Goal: Task Accomplishment & Management: Complete application form

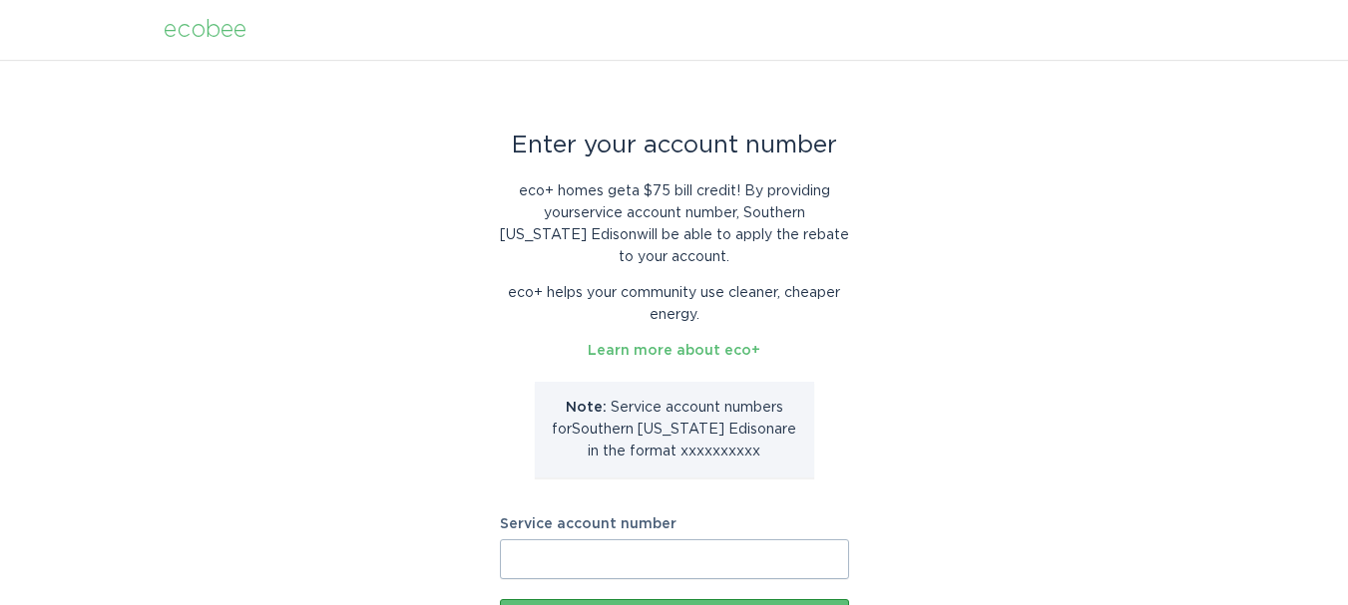
click at [709, 555] on input "Service account number" at bounding box center [674, 560] width 349 height 40
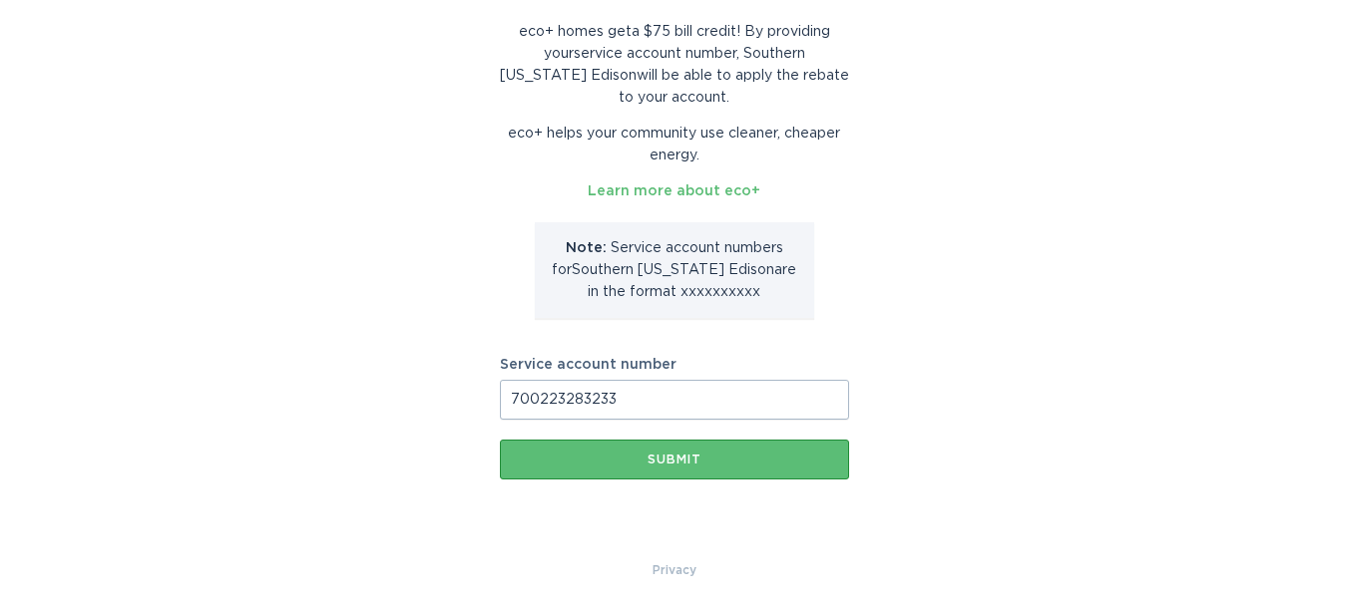
scroll to position [166, 0]
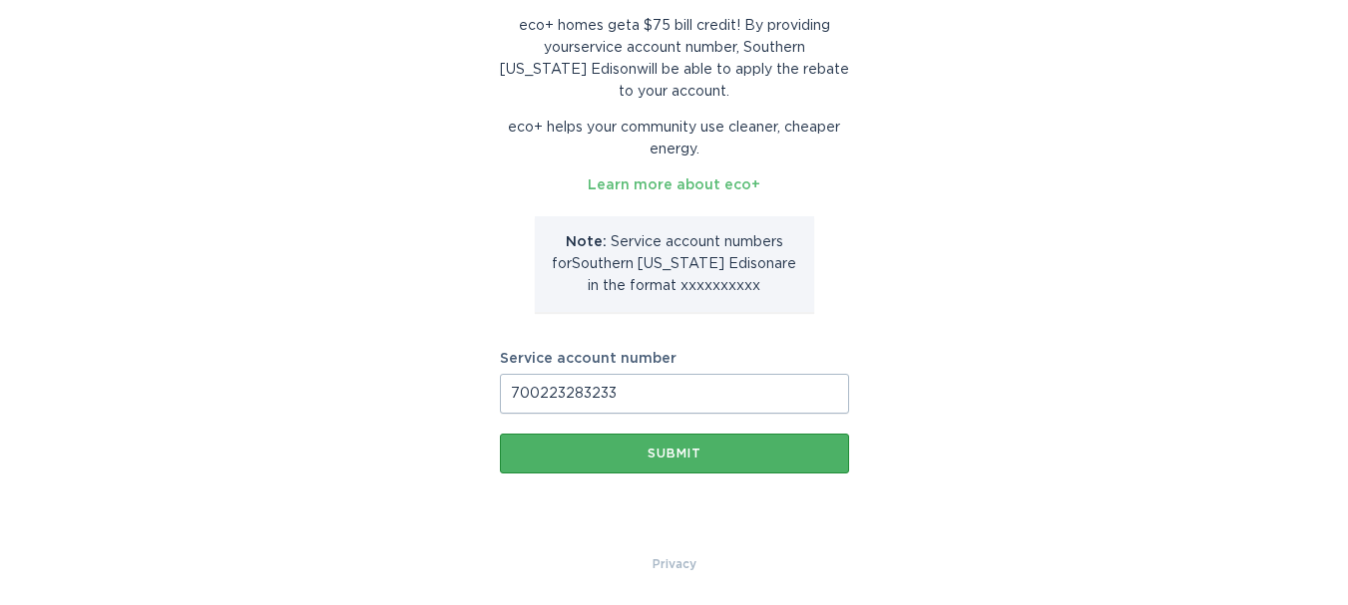
click at [683, 456] on div "Submit" at bounding box center [674, 454] width 329 height 12
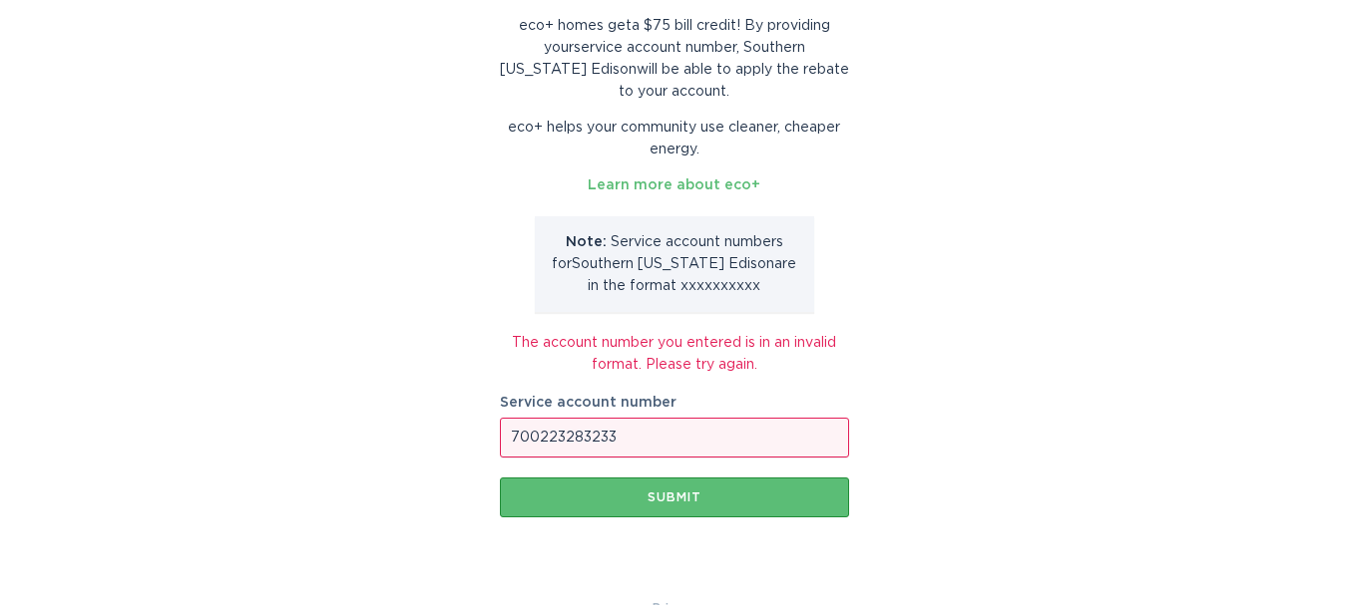
click at [544, 439] on input "700223283233" at bounding box center [674, 438] width 349 height 40
click at [543, 438] on input "700223283233" at bounding box center [674, 438] width 349 height 40
click at [539, 441] on input "700223283233" at bounding box center [674, 438] width 349 height 40
drag, startPoint x: 529, startPoint y: 438, endPoint x: 470, endPoint y: 427, distance: 59.9
click at [470, 427] on div "Enter your account number eco+ homes get a $75 bill credit ! By providing your …" at bounding box center [674, 245] width 1348 height 703
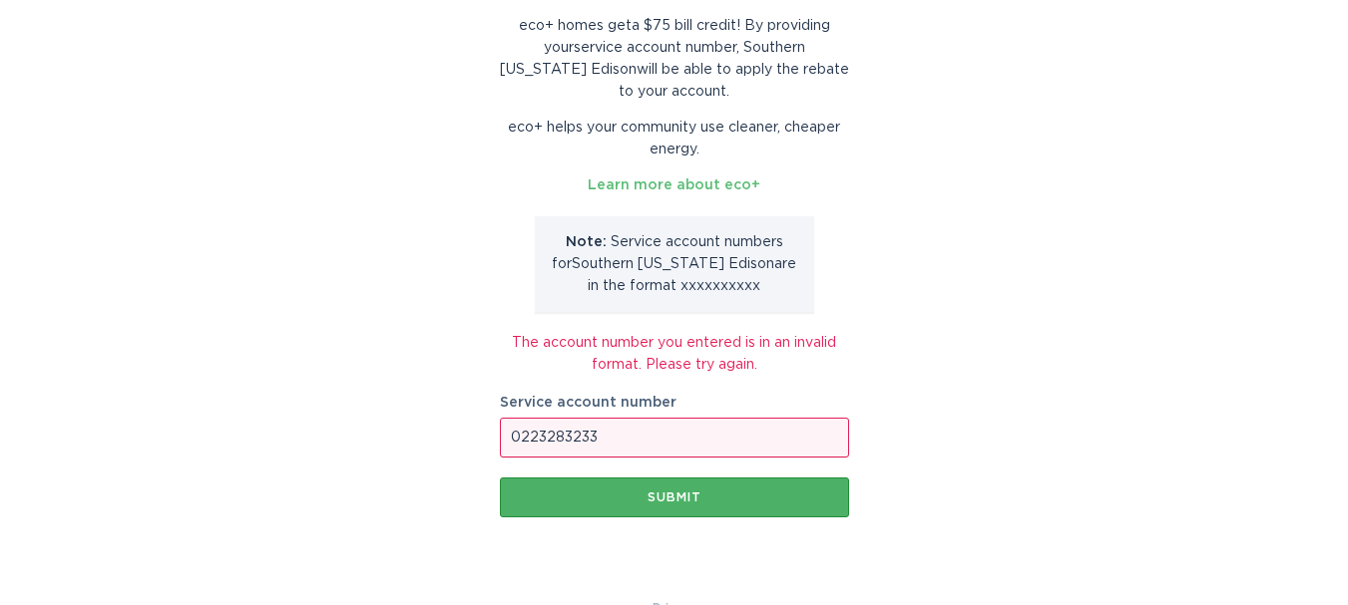
type input "0223283233"
click at [673, 502] on div "Submit" at bounding box center [674, 498] width 329 height 12
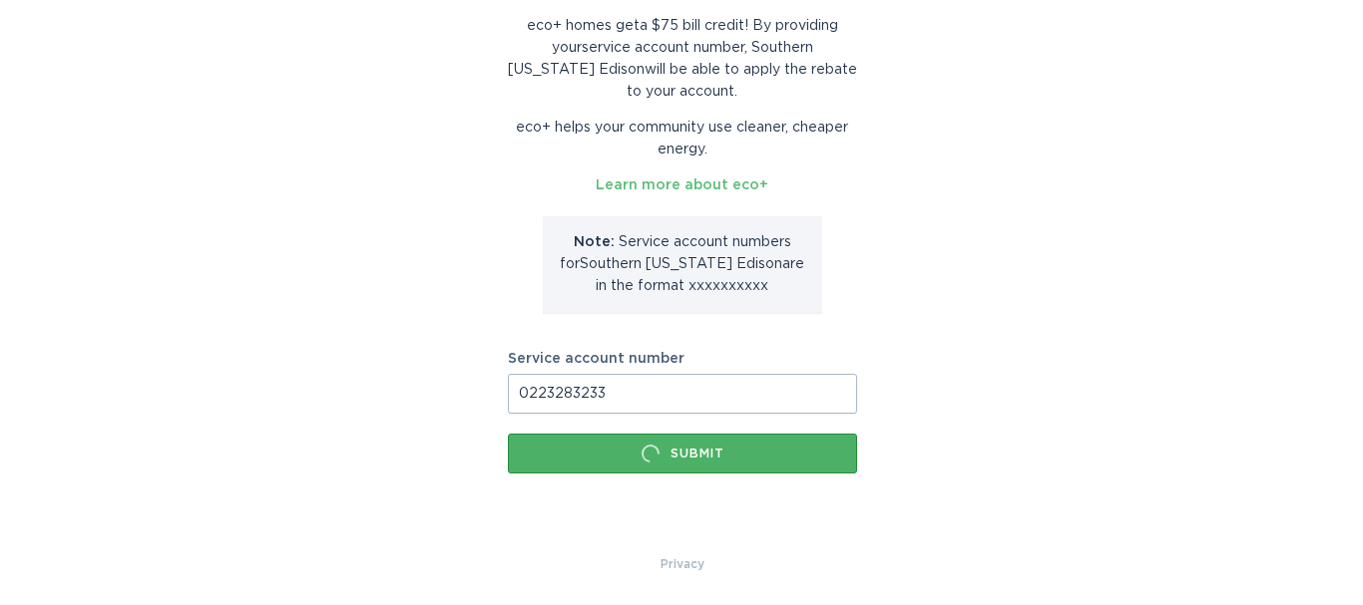
scroll to position [0, 0]
